Goal: Communication & Community: Answer question/provide support

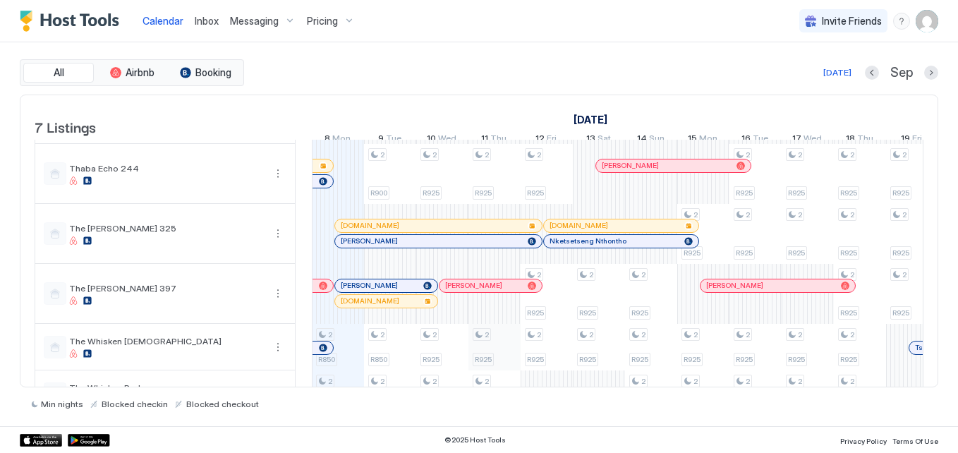
scroll to position [140, 0]
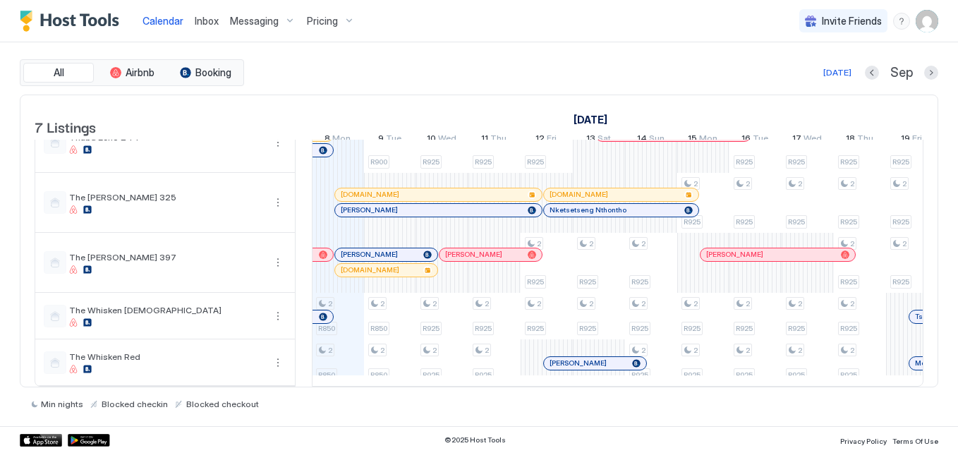
click at [259, 19] on span "Messaging" at bounding box center [254, 21] width 49 height 13
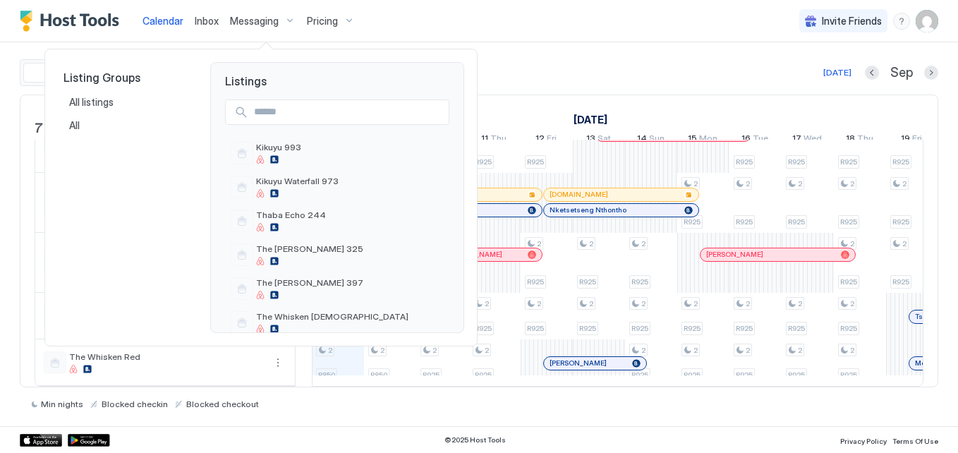
click at [190, 20] on div at bounding box center [479, 226] width 958 height 453
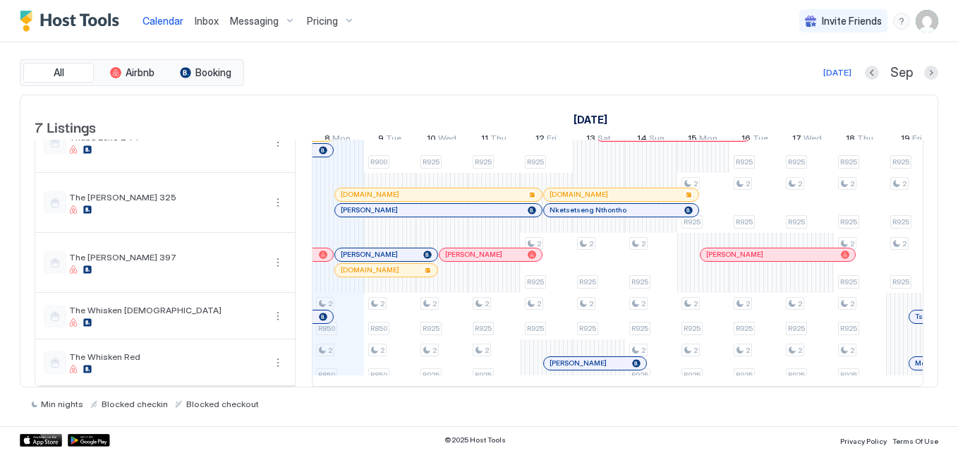
click at [201, 16] on span "Inbox" at bounding box center [207, 21] width 24 height 12
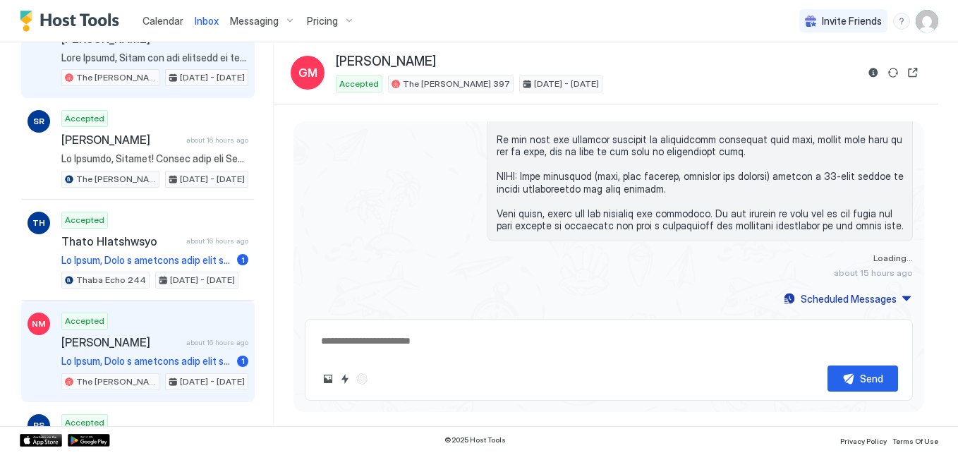
scroll to position [141, 0]
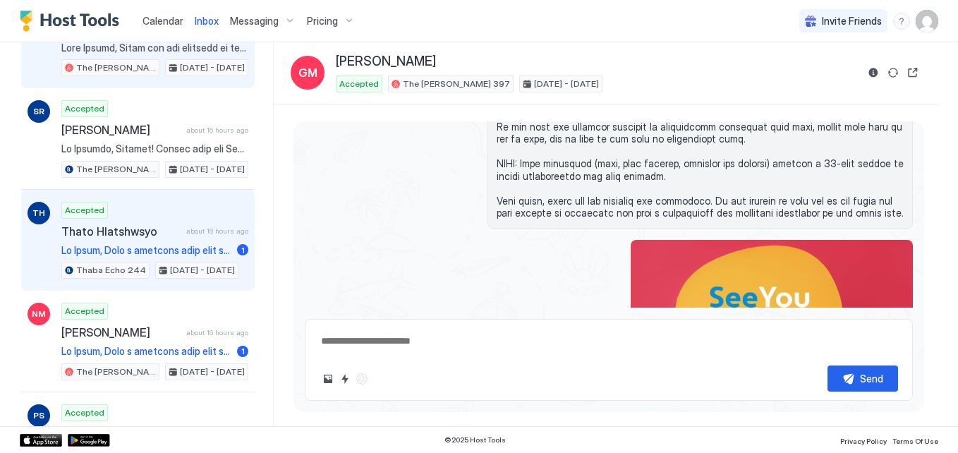
click at [161, 237] on span "Thato Hlatshwsyo" at bounding box center [120, 231] width 119 height 14
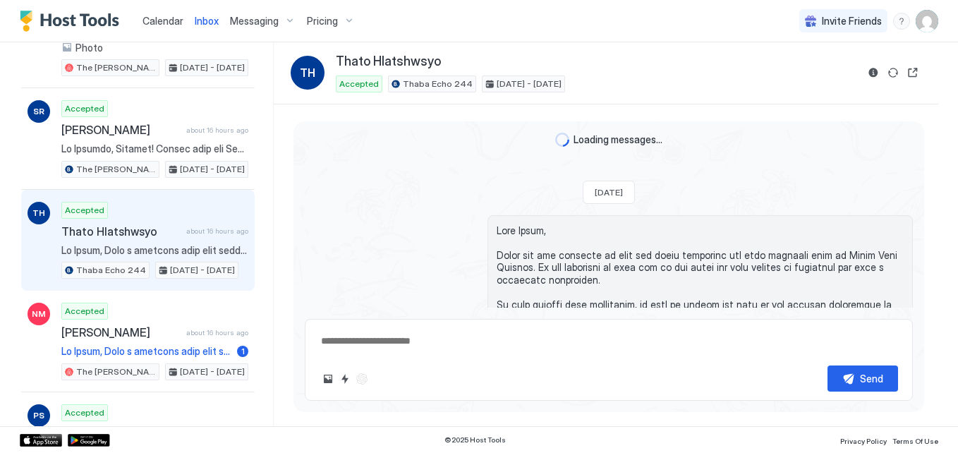
scroll to position [3057, 0]
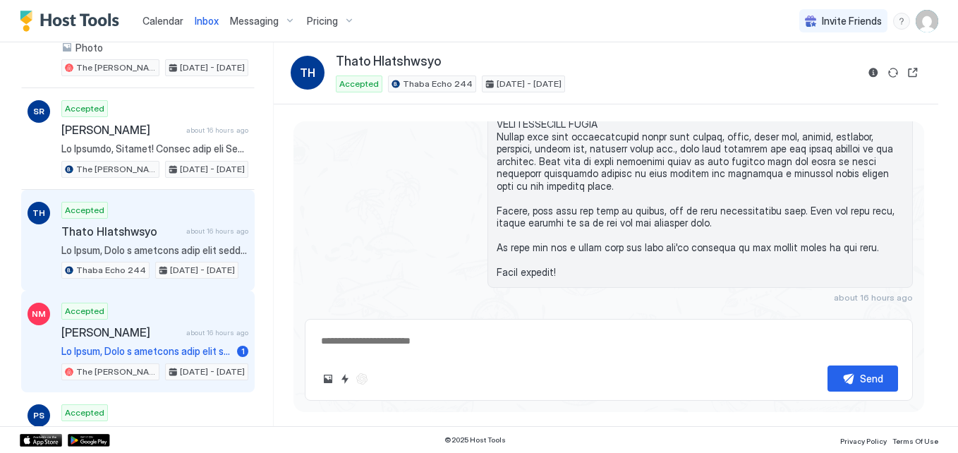
click at [186, 335] on span "about 16 hours ago" at bounding box center [217, 332] width 62 height 9
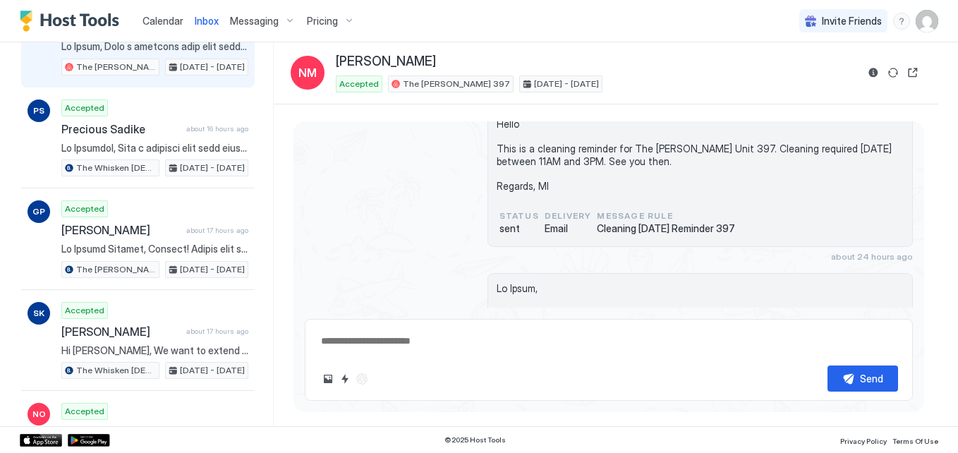
scroll to position [564, 0]
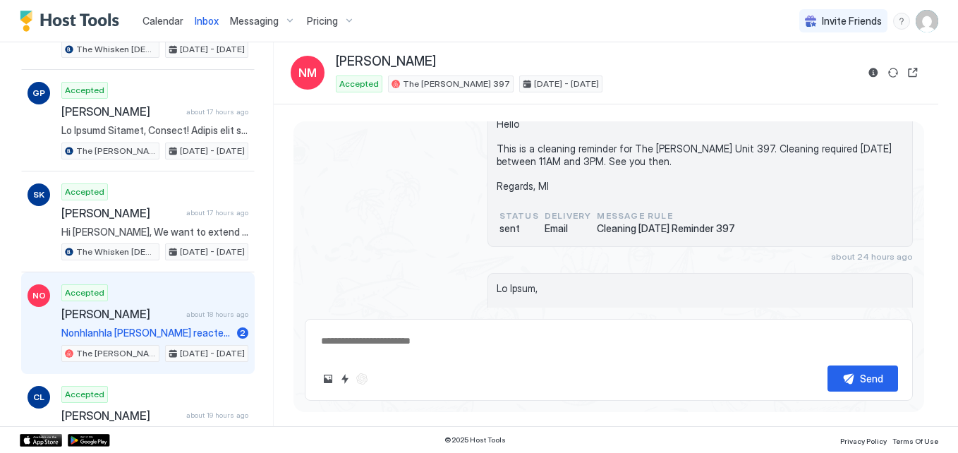
click at [143, 308] on span "[PERSON_NAME]" at bounding box center [120, 314] width 119 height 14
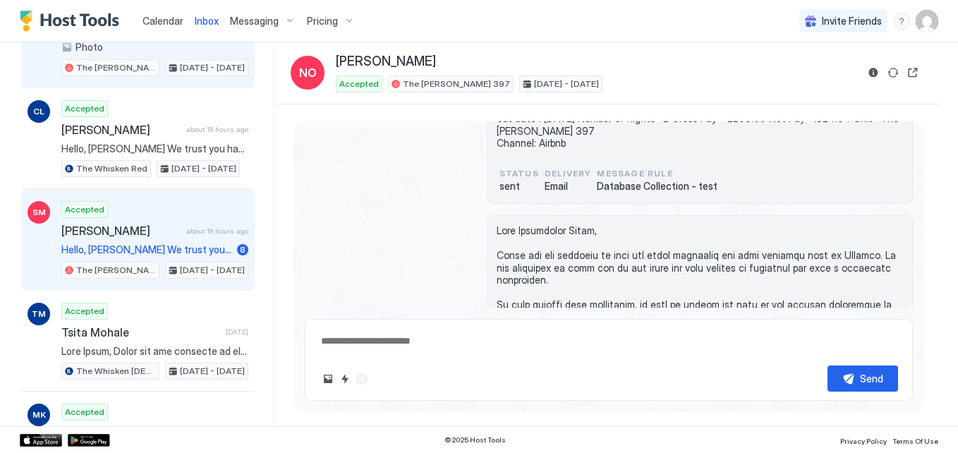
scroll to position [846, 0]
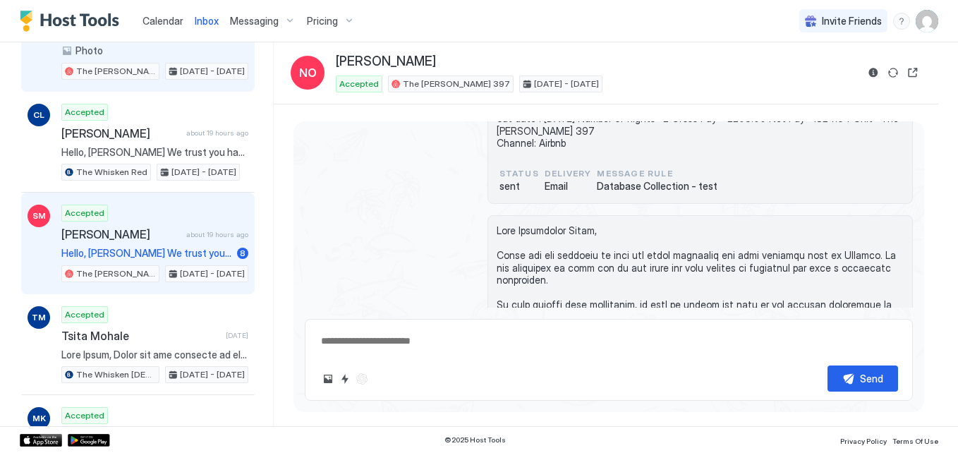
click at [119, 202] on div "SM Accepted [PERSON_NAME] about 19 hours ago Hello, [PERSON_NAME] We trust you …" at bounding box center [137, 244] width 233 height 102
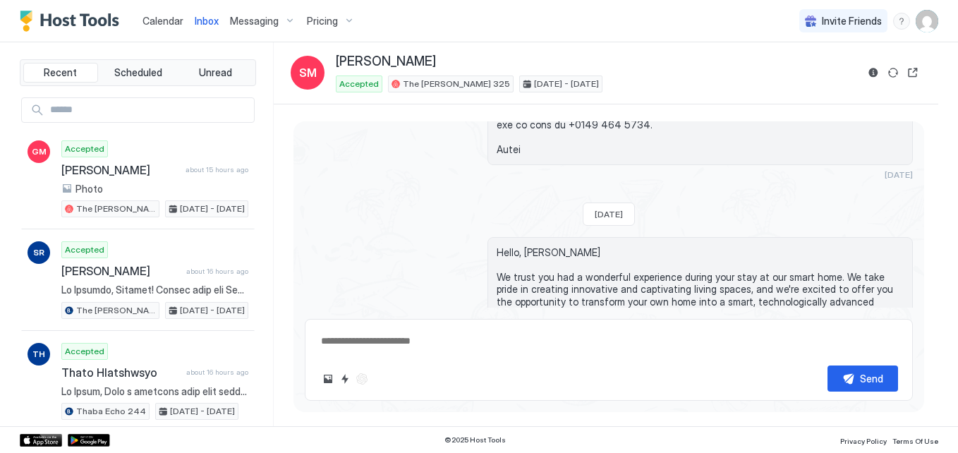
type textarea "*"
